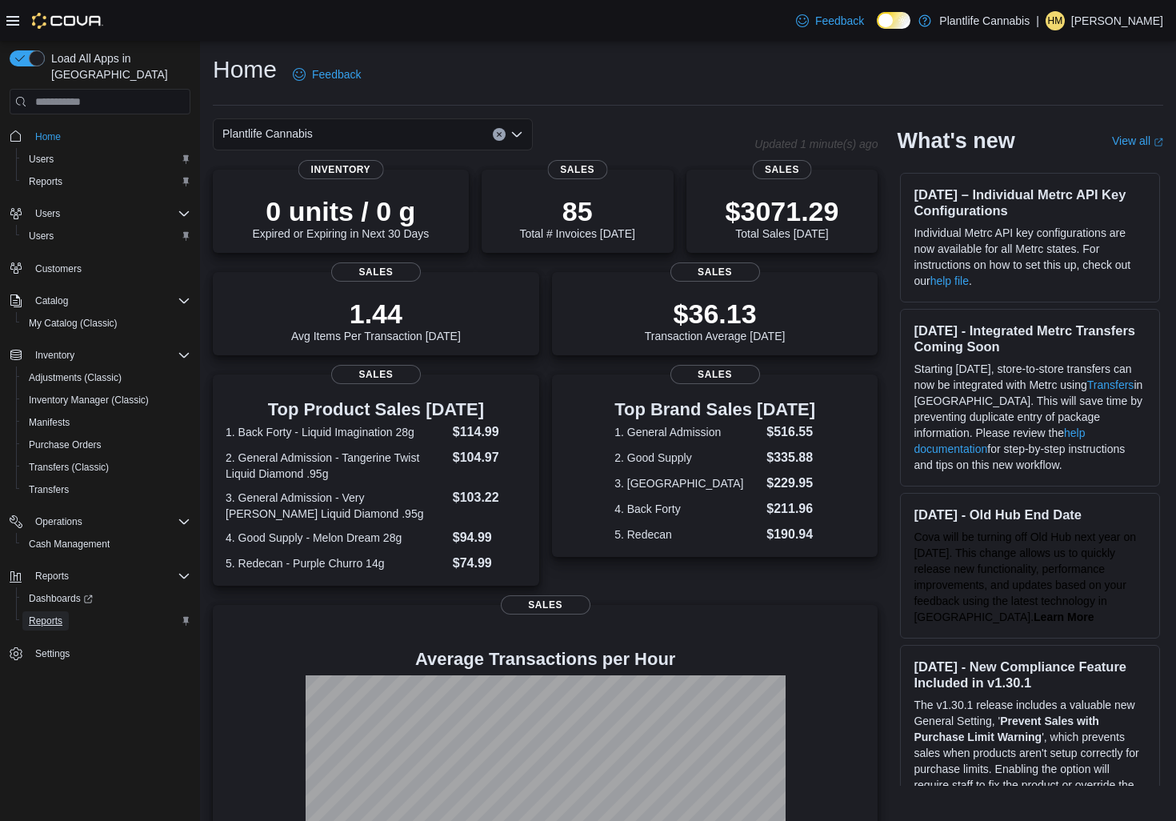
click at [56, 614] on span "Reports" at bounding box center [46, 620] width 34 height 13
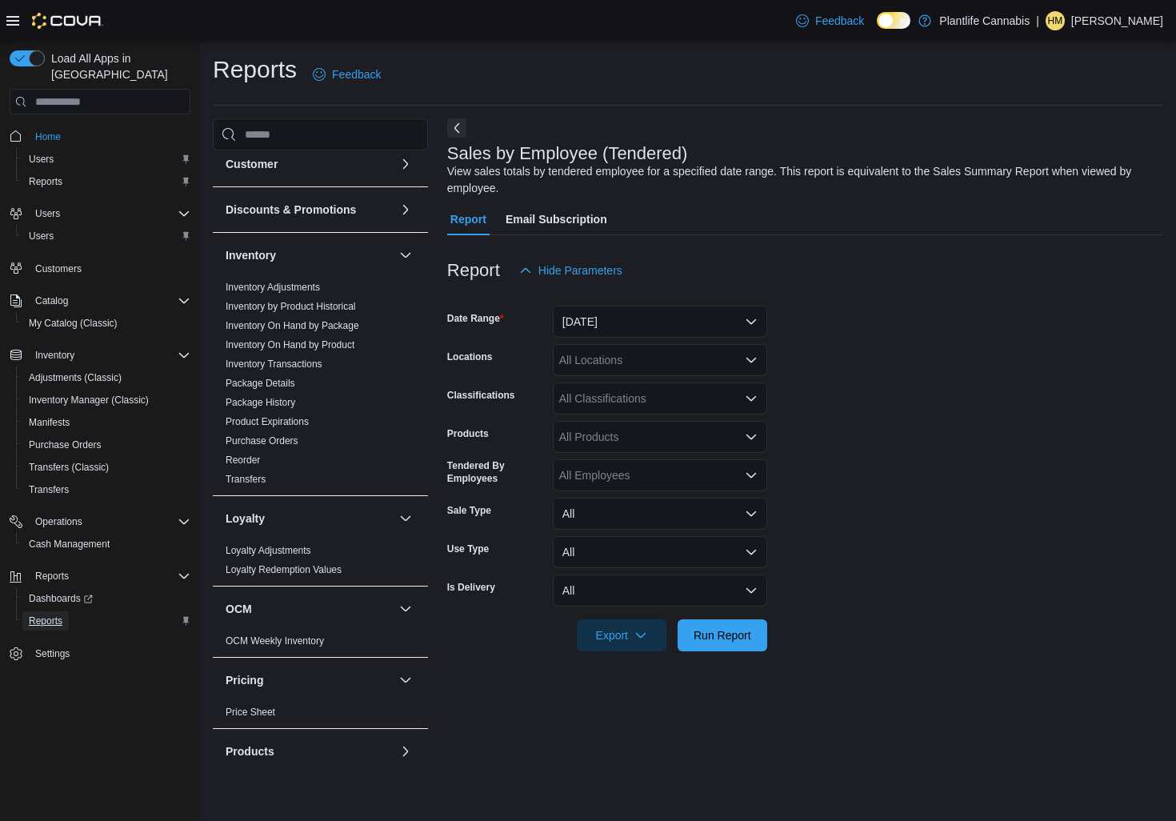
scroll to position [100, 0]
click at [594, 310] on button "Yesterday" at bounding box center [660, 322] width 214 height 32
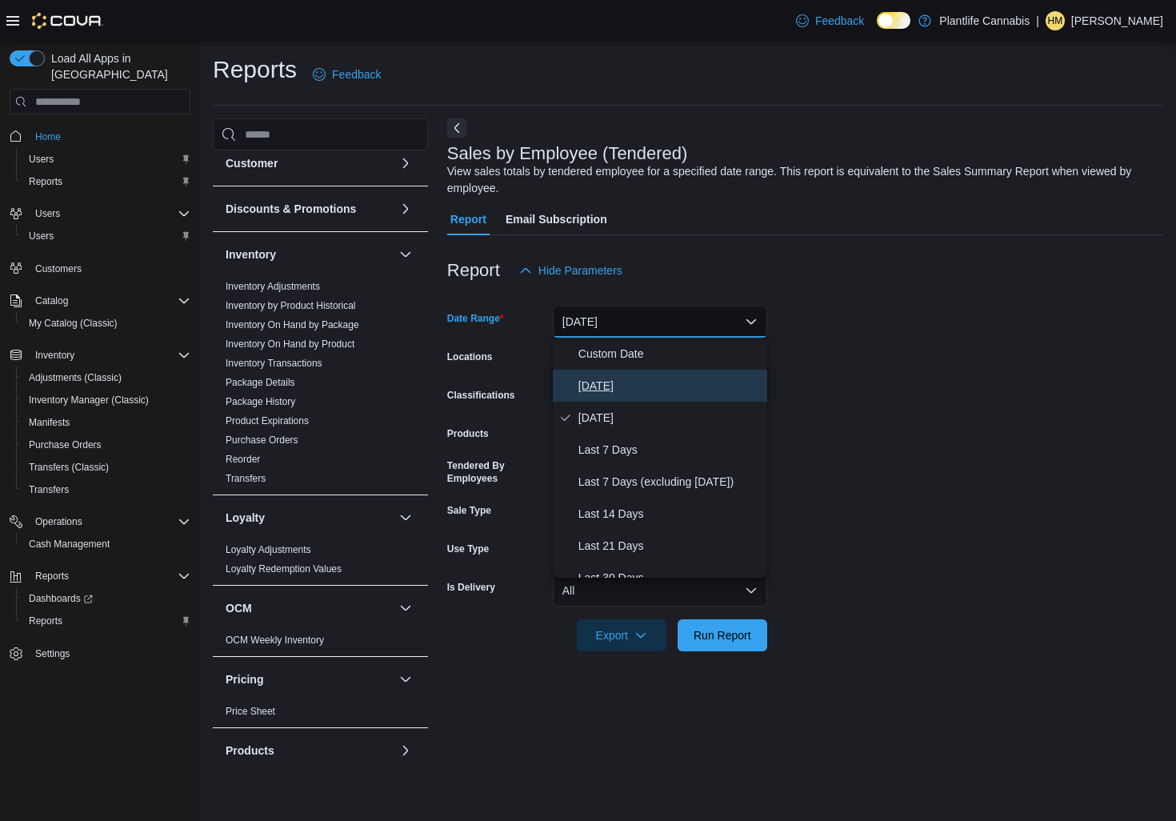
click at [598, 379] on span "[DATE]" at bounding box center [669, 385] width 182 height 19
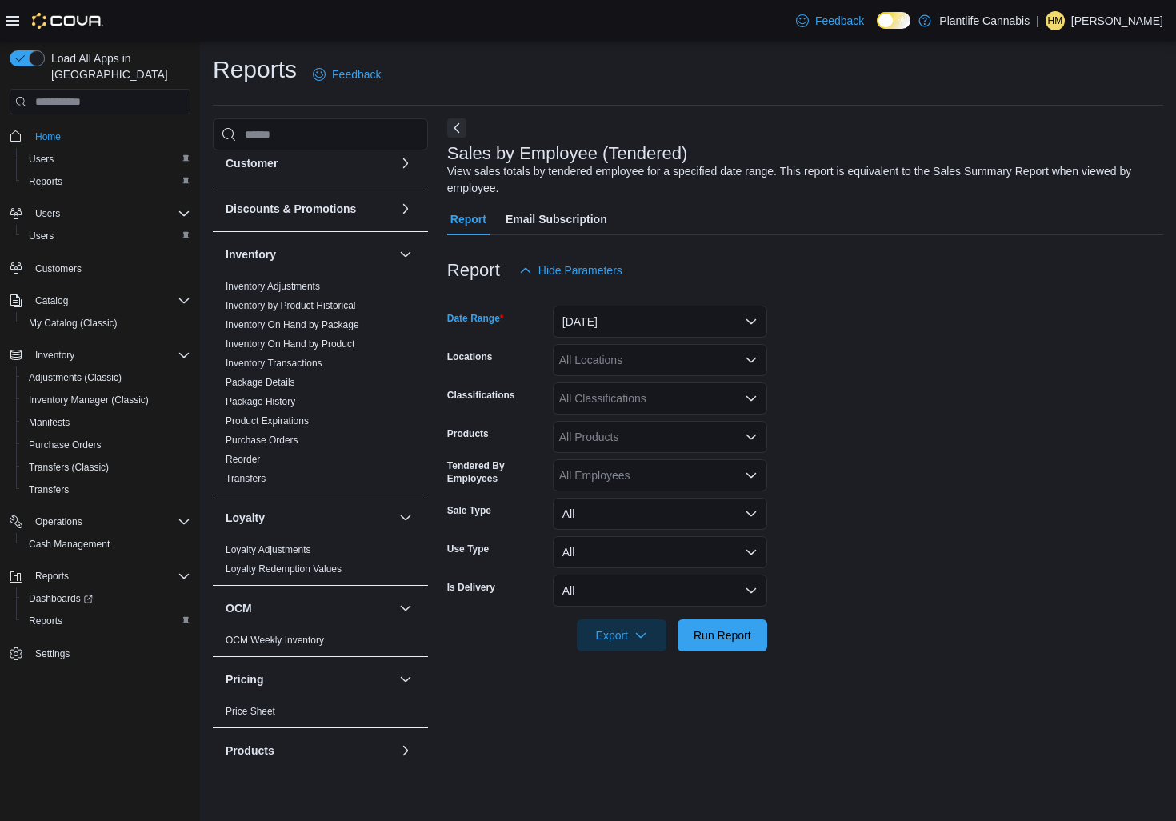
click at [595, 361] on div "All Locations" at bounding box center [660, 360] width 214 height 32
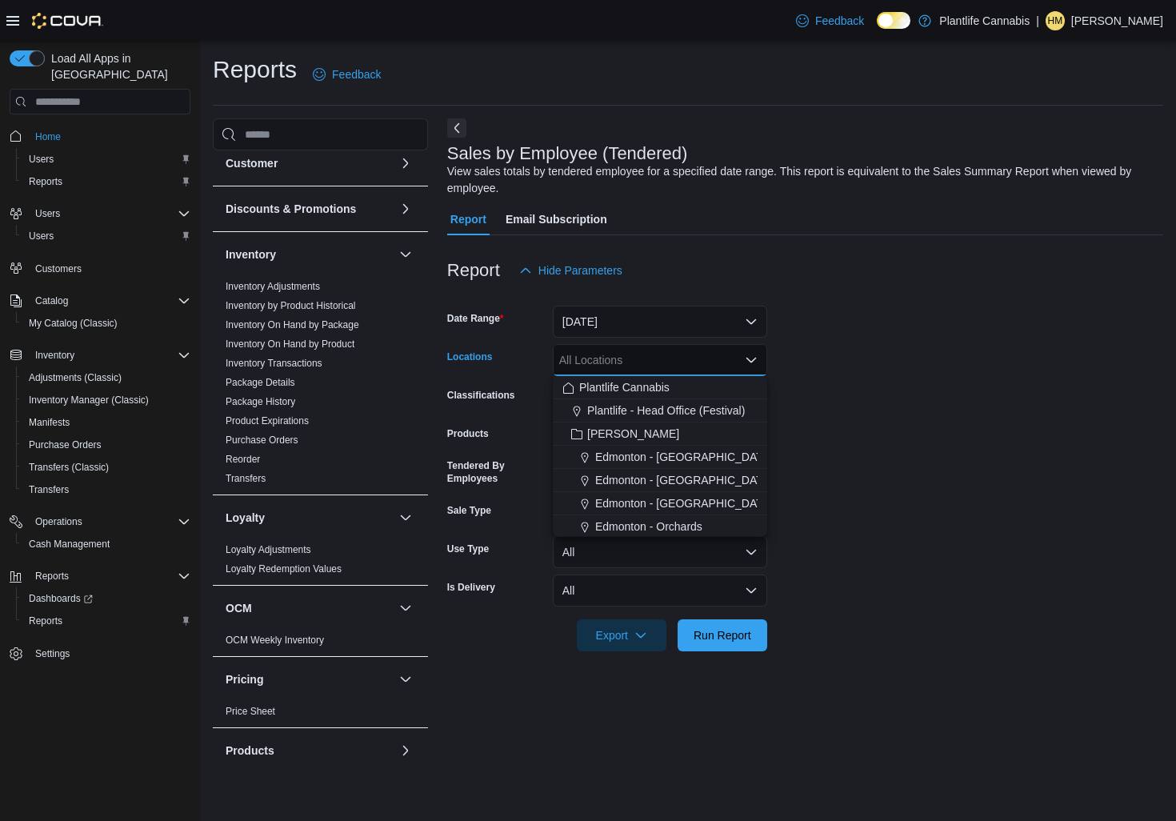
drag, startPoint x: 642, startPoint y: 526, endPoint x: 680, endPoint y: 554, distance: 46.4
click at [642, 526] on span "Edmonton - Orchards" at bounding box center [648, 526] width 107 height 16
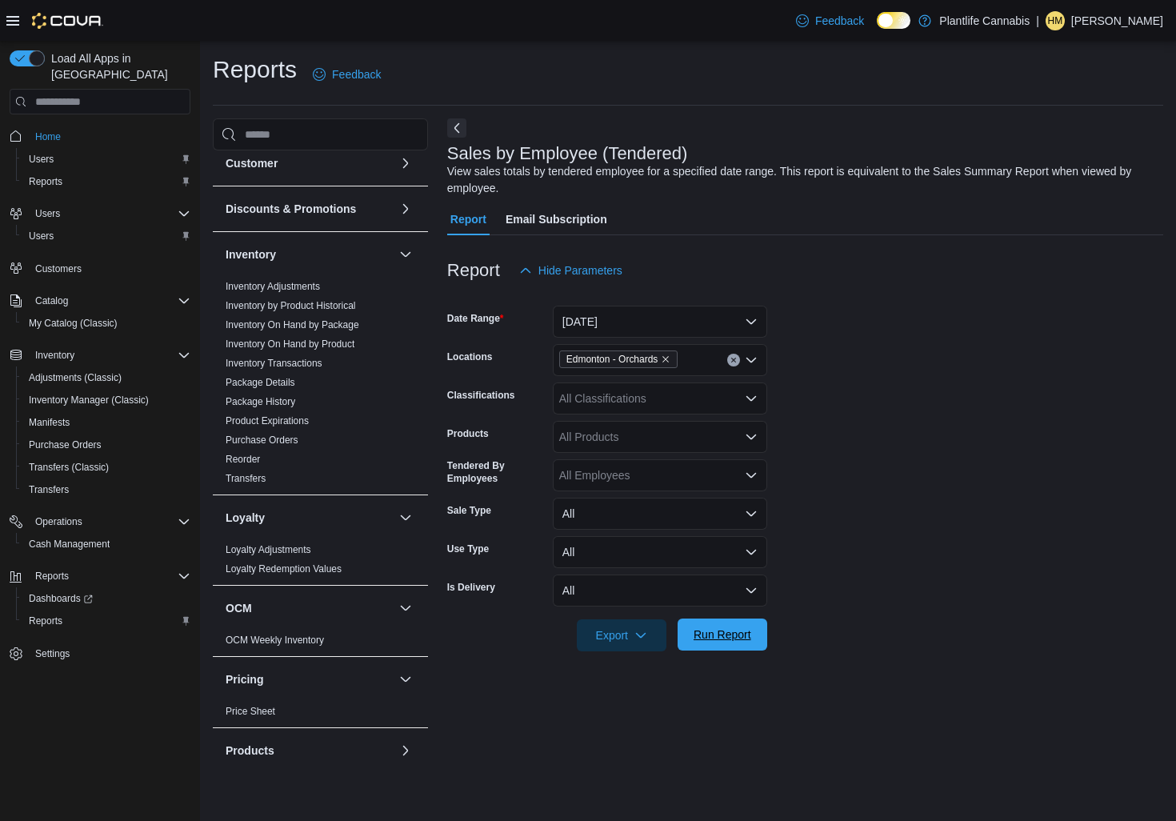
click at [722, 636] on span "Run Report" at bounding box center [723, 634] width 58 height 16
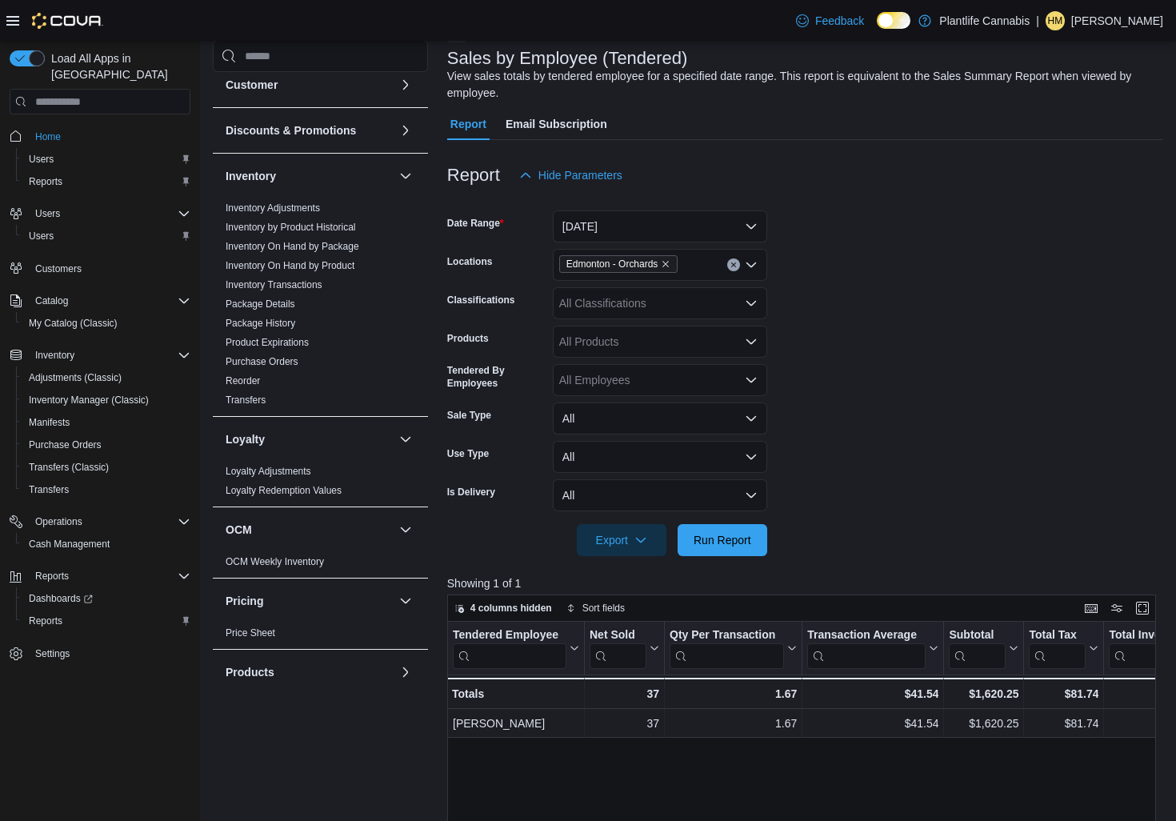
scroll to position [102, 0]
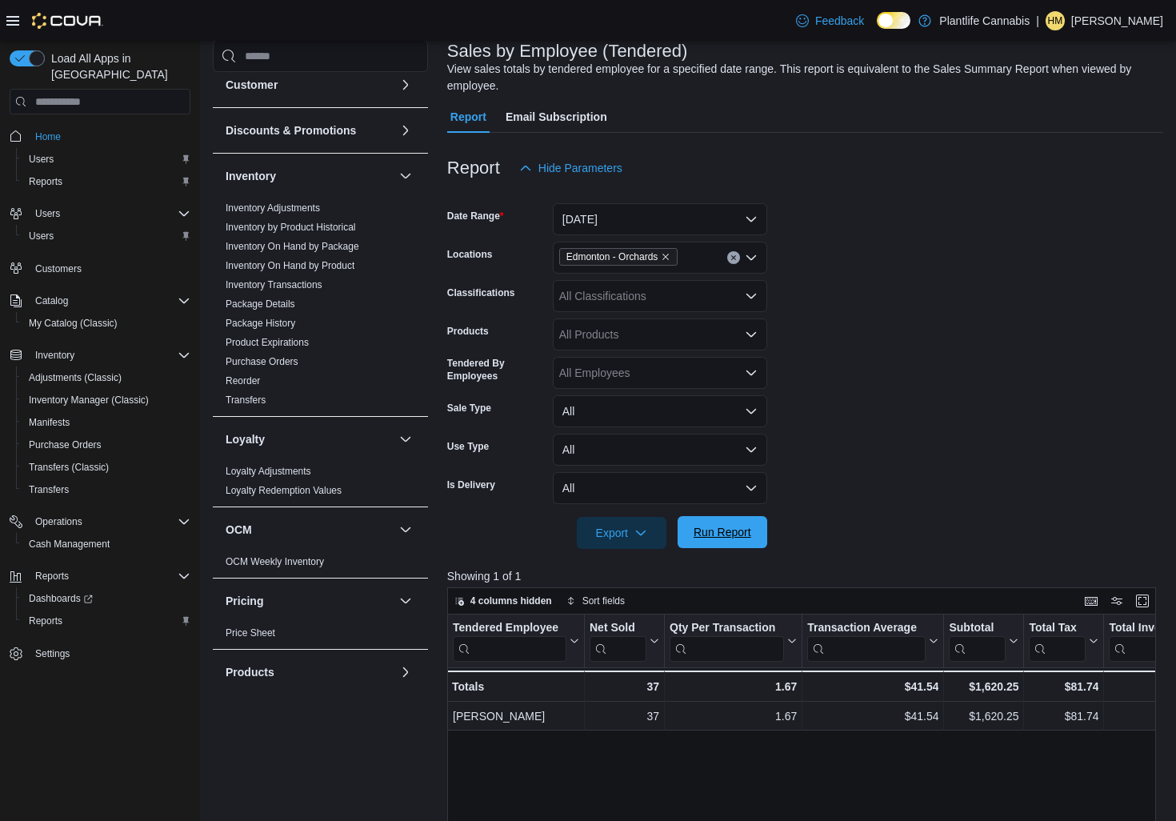
click at [691, 546] on span "Run Report" at bounding box center [722, 532] width 70 height 32
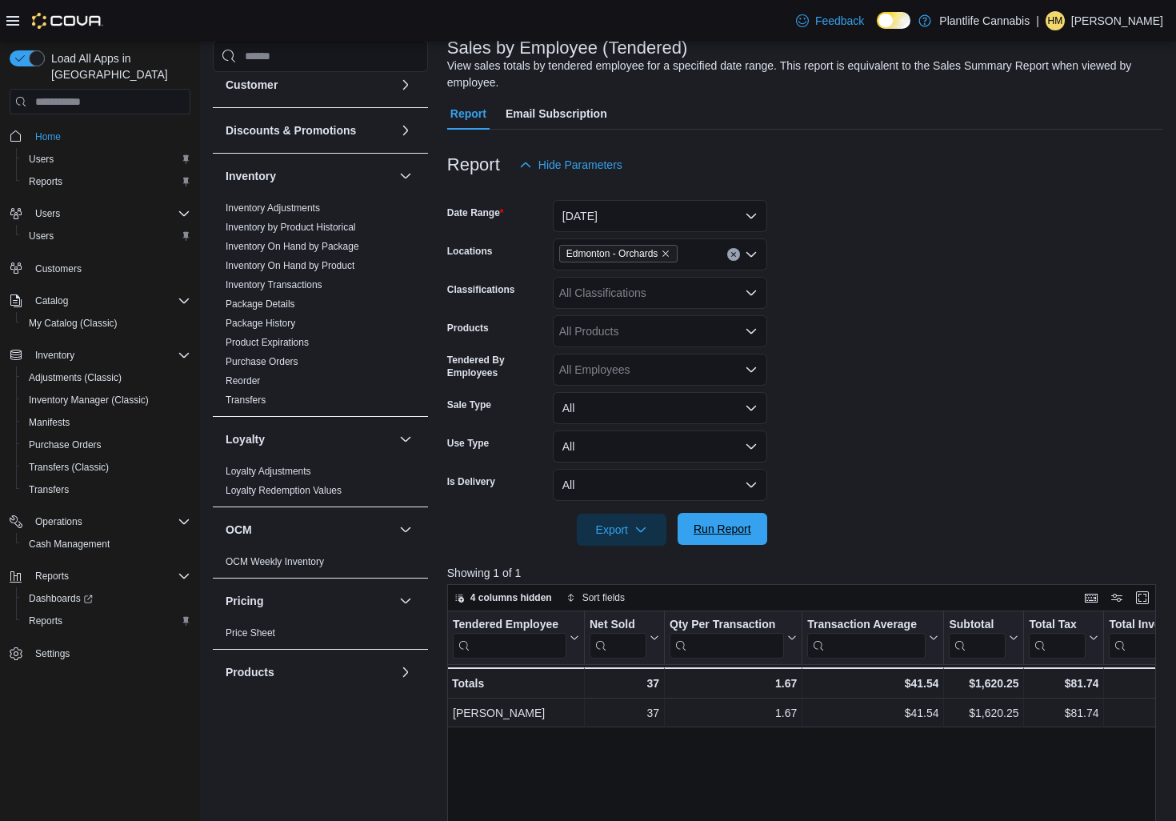
click at [753, 541] on span "Run Report" at bounding box center [722, 529] width 70 height 32
click at [725, 538] on span "Run Report" at bounding box center [722, 529] width 70 height 32
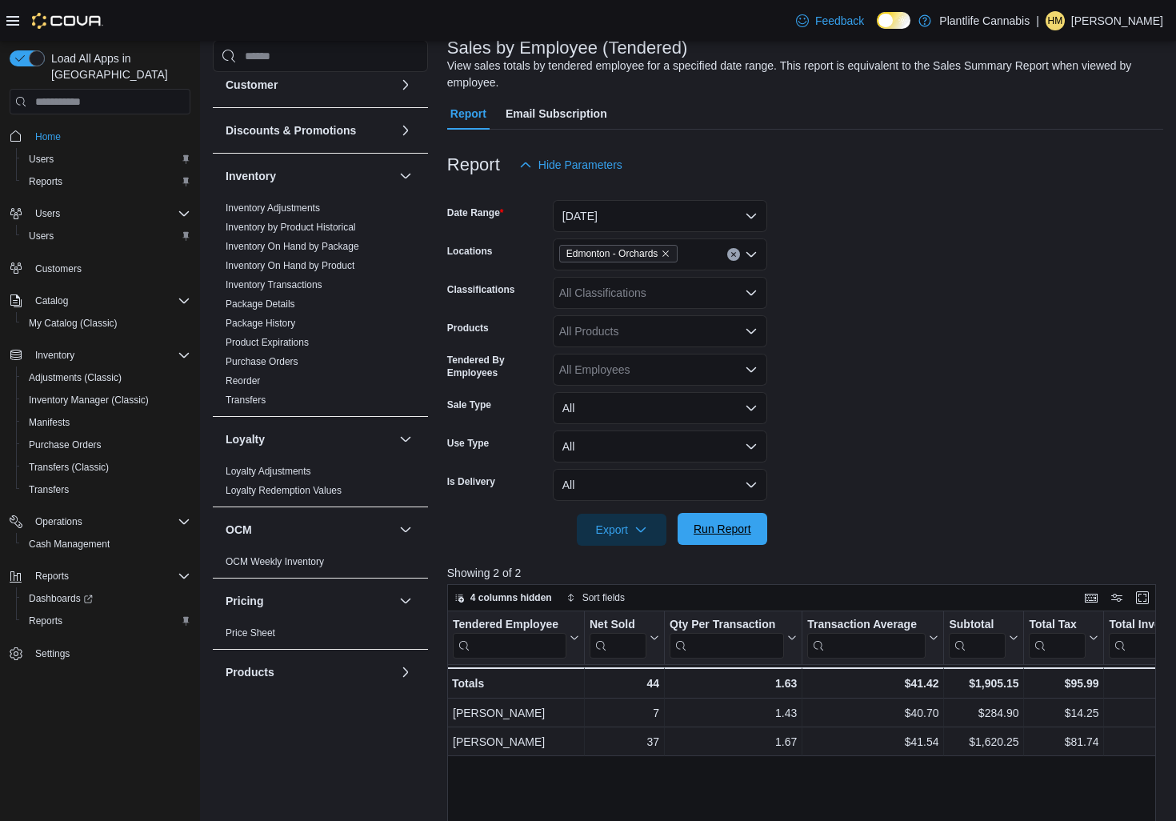
click at [732, 533] on span "Run Report" at bounding box center [723, 529] width 58 height 16
click at [690, 532] on span "Run Report" at bounding box center [722, 530] width 70 height 32
click at [740, 525] on span "Run Report" at bounding box center [723, 529] width 58 height 16
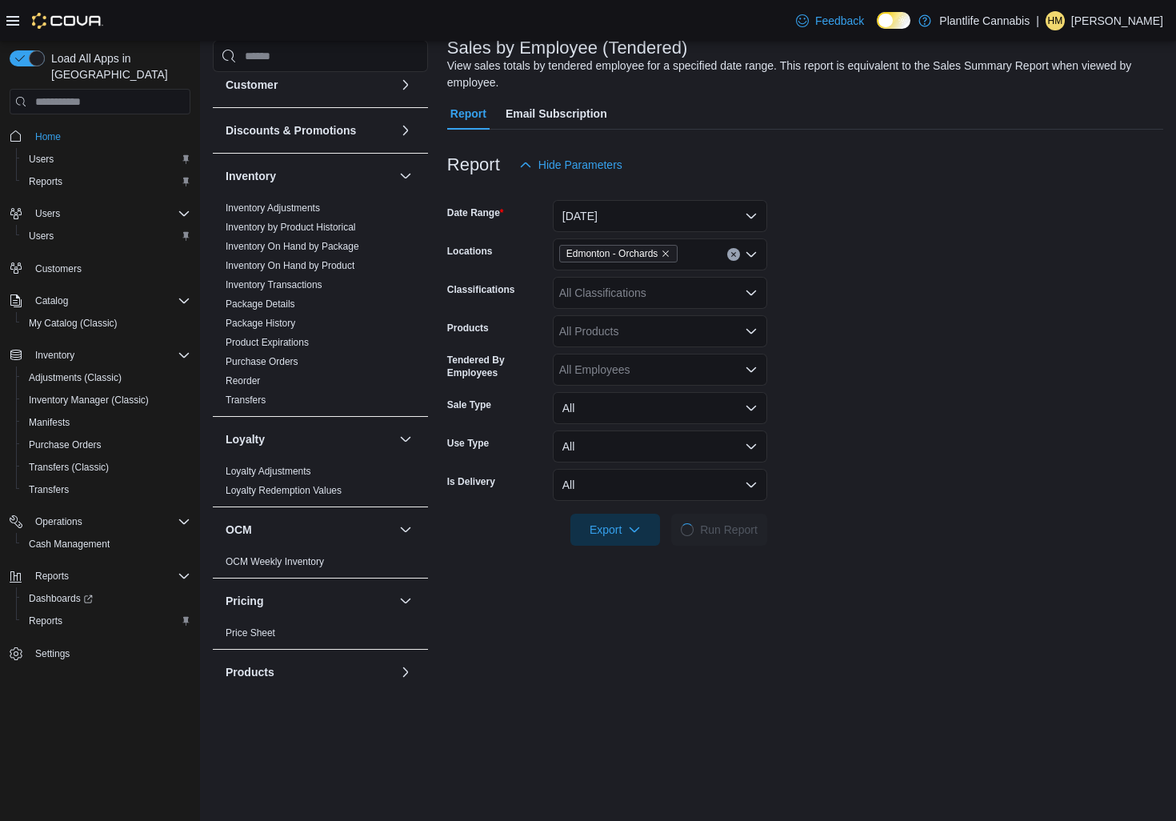
scroll to position [106, 0]
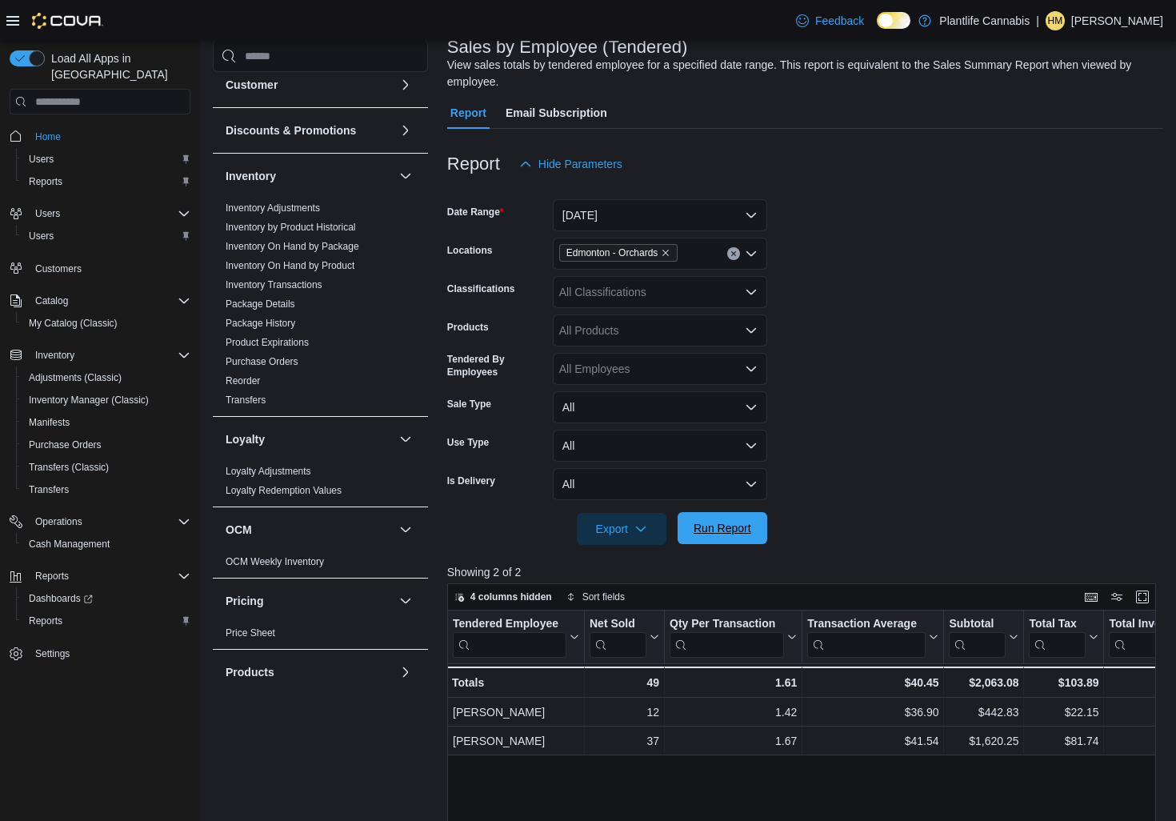
click at [720, 540] on span "Run Report" at bounding box center [722, 528] width 70 height 32
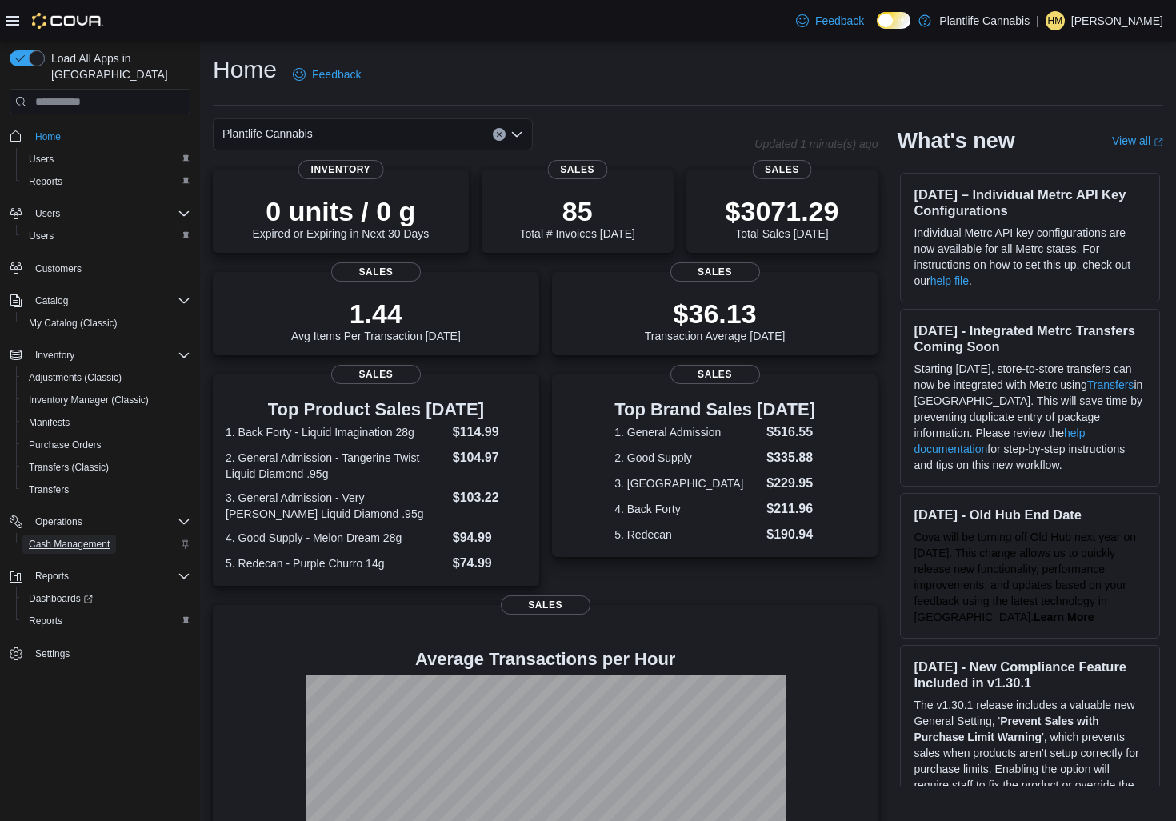
click at [58, 538] on span "Cash Management" at bounding box center [69, 544] width 81 height 13
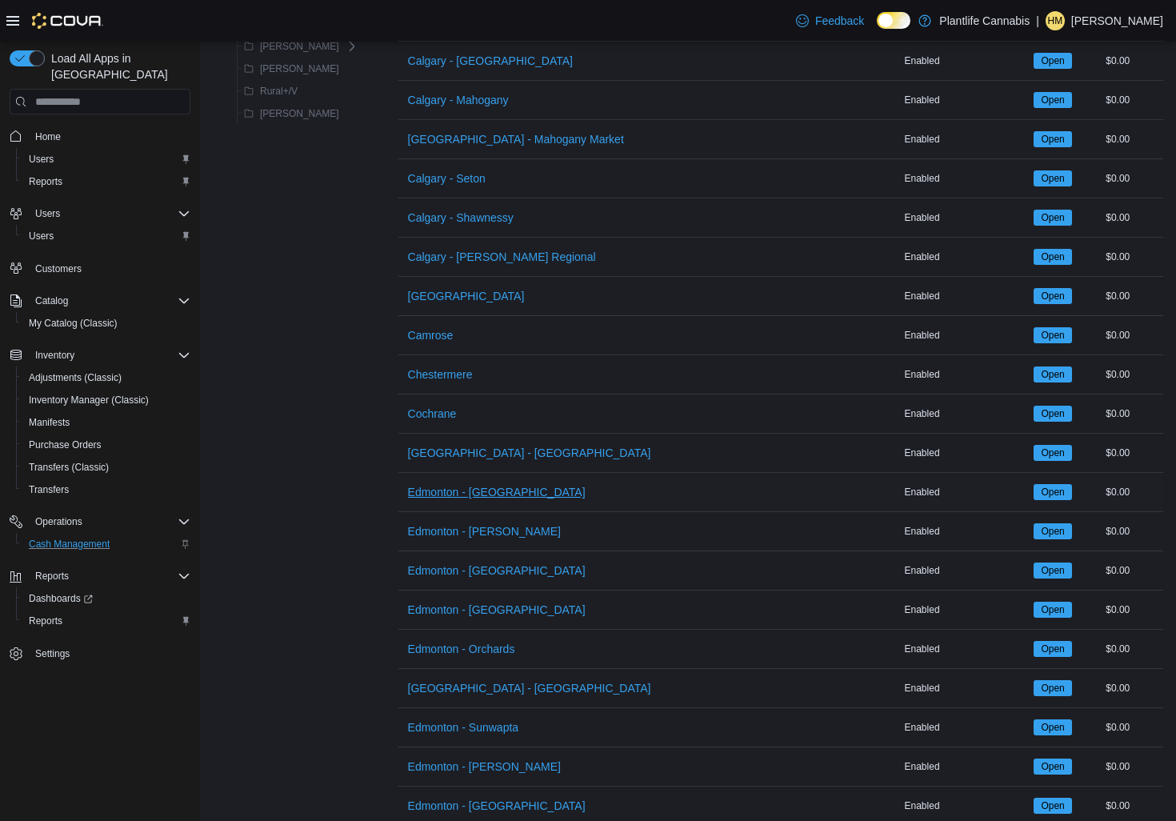
scroll to position [271, 0]
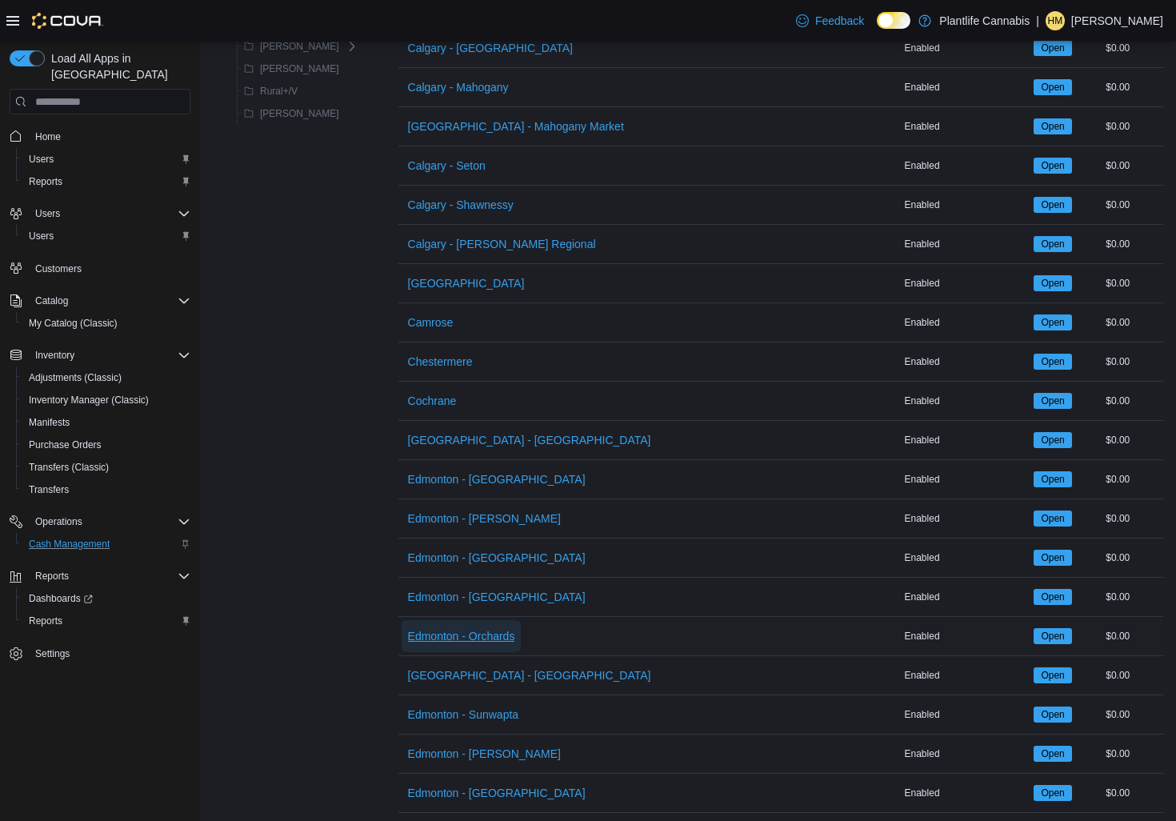
click at [483, 650] on span "Edmonton - Orchards" at bounding box center [461, 636] width 107 height 32
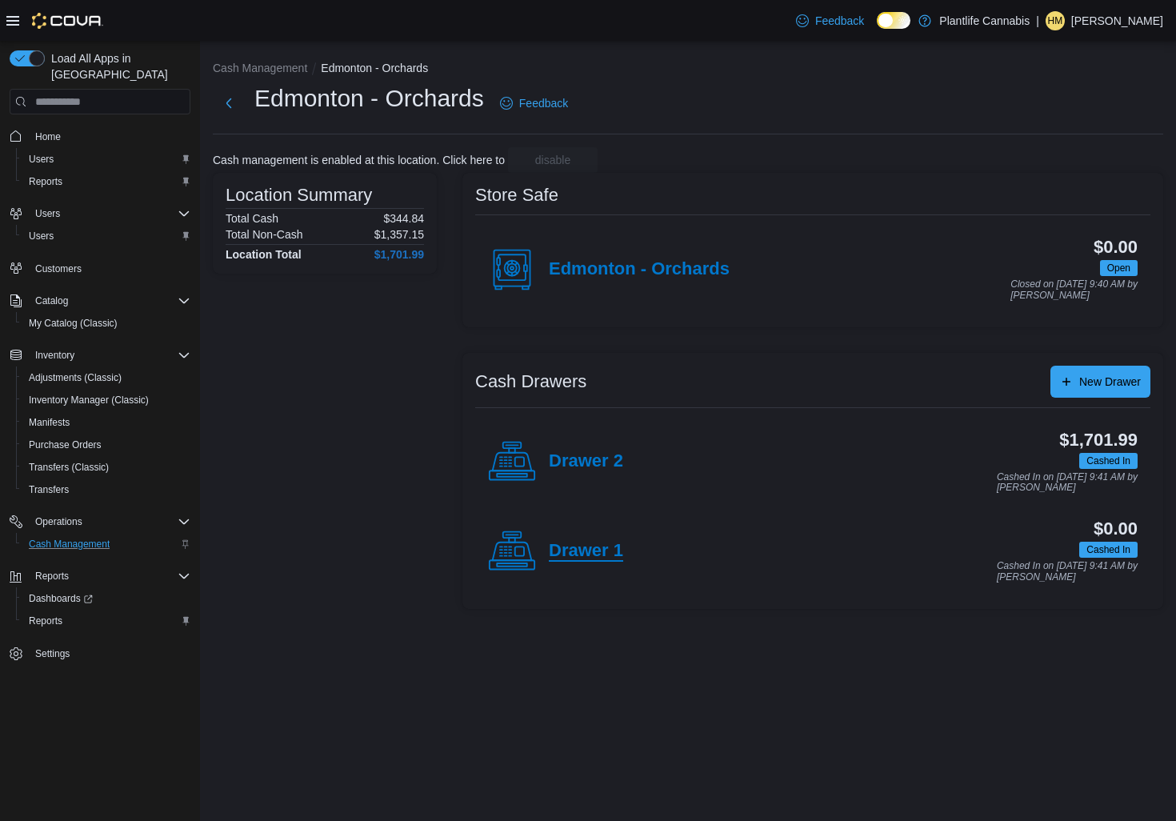
click at [601, 552] on h4 "Drawer 1" at bounding box center [586, 551] width 74 height 21
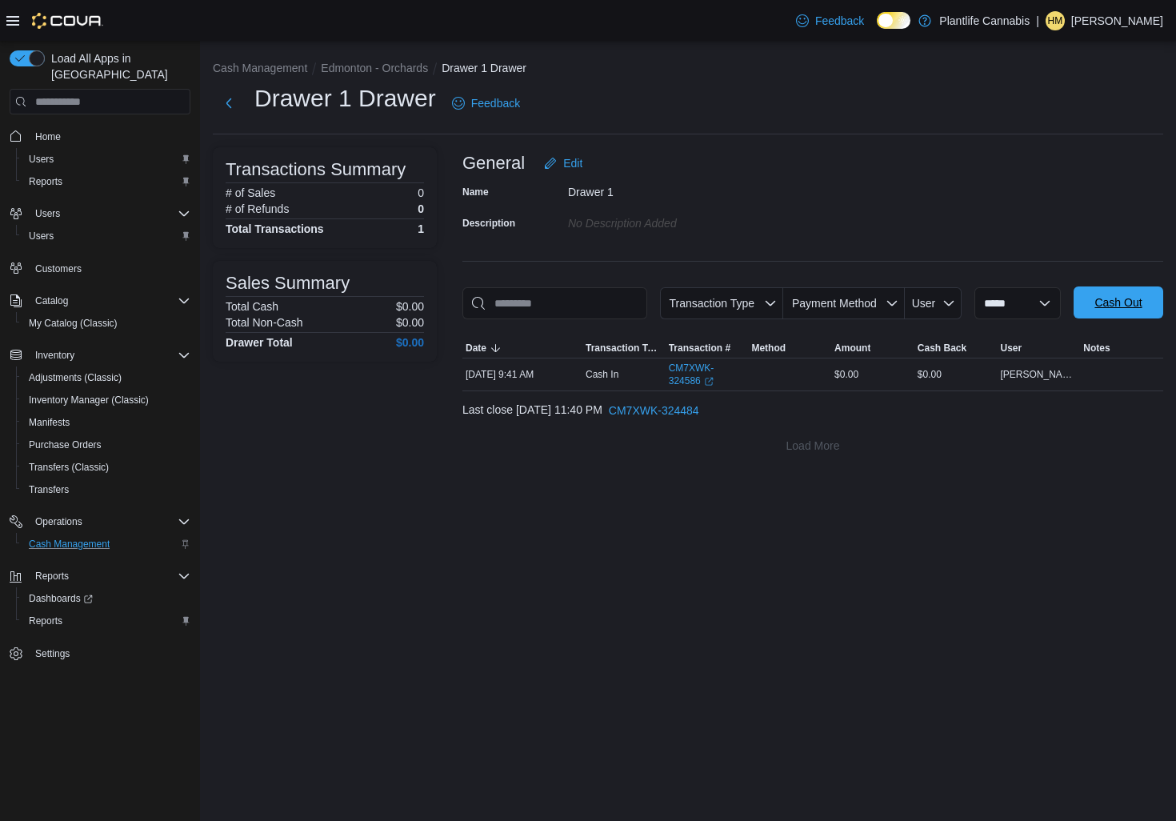
click at [1094, 310] on span "Cash Out" at bounding box center [1117, 302] width 47 height 16
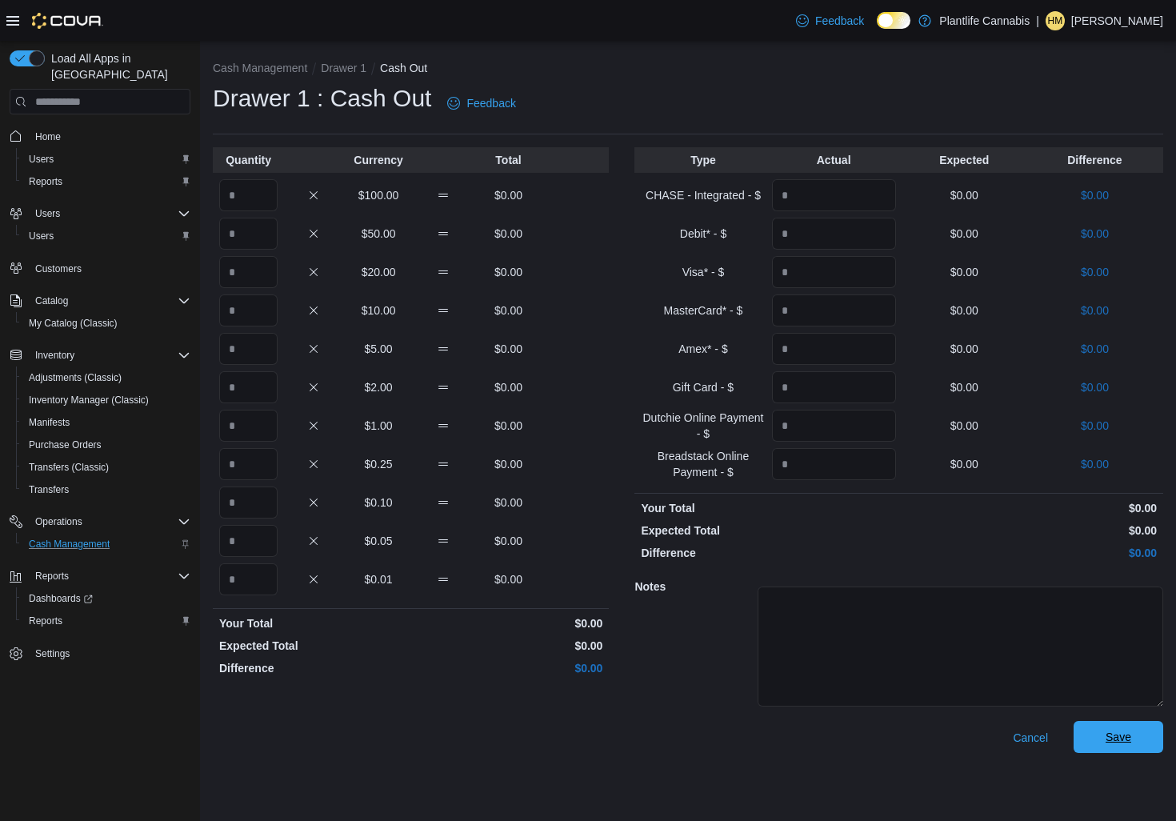
click at [1160, 744] on button "Save" at bounding box center [1119, 737] width 90 height 32
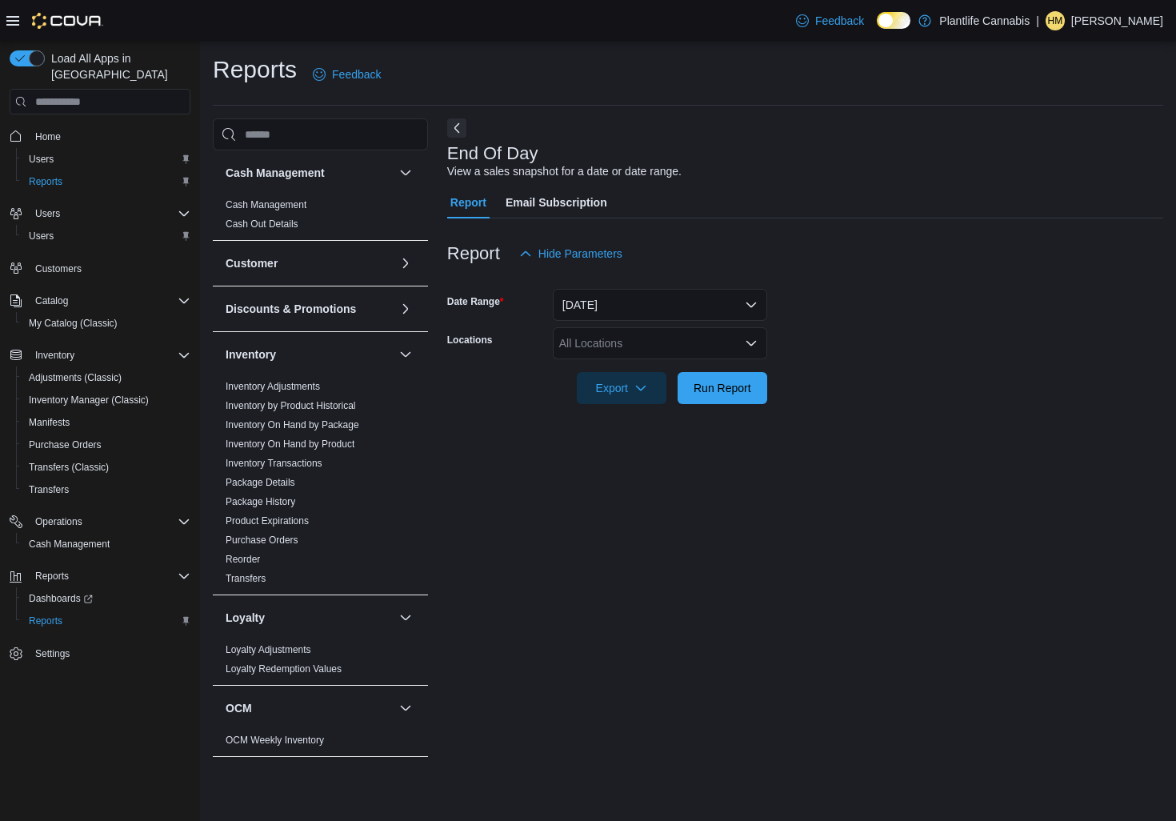
click at [677, 342] on div "All Locations" at bounding box center [660, 343] width 214 height 32
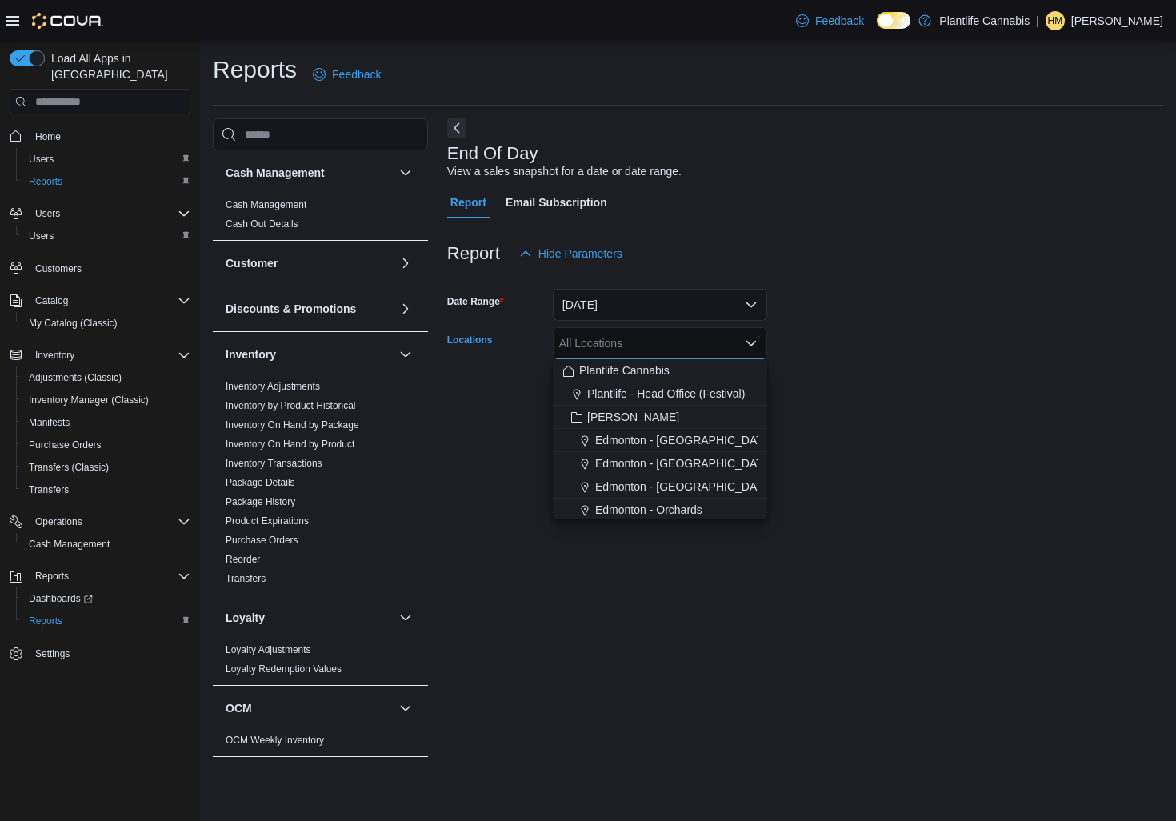
click at [677, 506] on span "Edmonton - Orchards" at bounding box center [648, 510] width 107 height 16
click at [848, 470] on div "End Of Day View a sales snapshot for a date or date range. Report Email Subscri…" at bounding box center [805, 442] width 716 height 648
